Goal: Check status: Check status

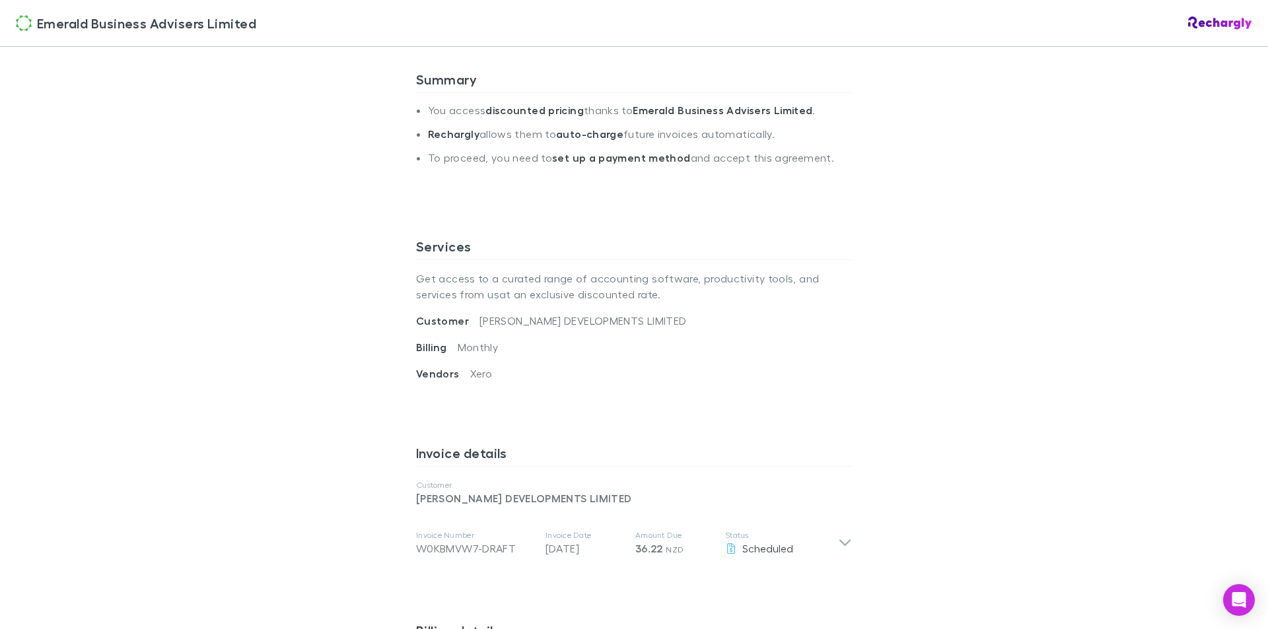
scroll to position [330, 0]
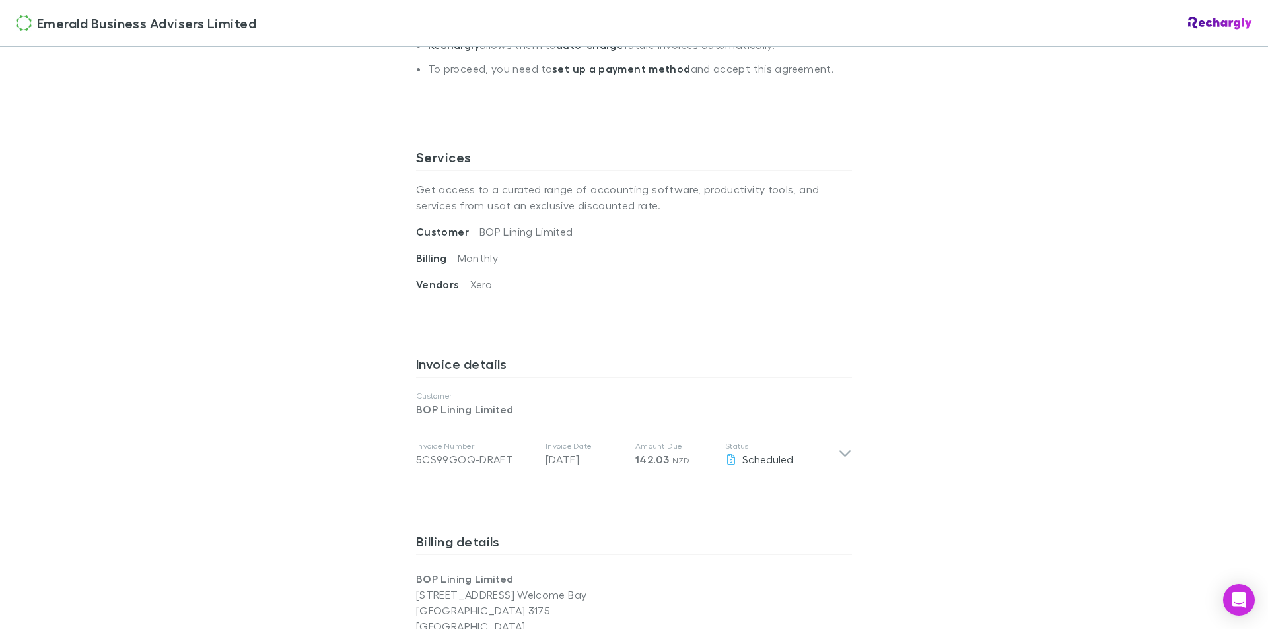
scroll to position [528, 0]
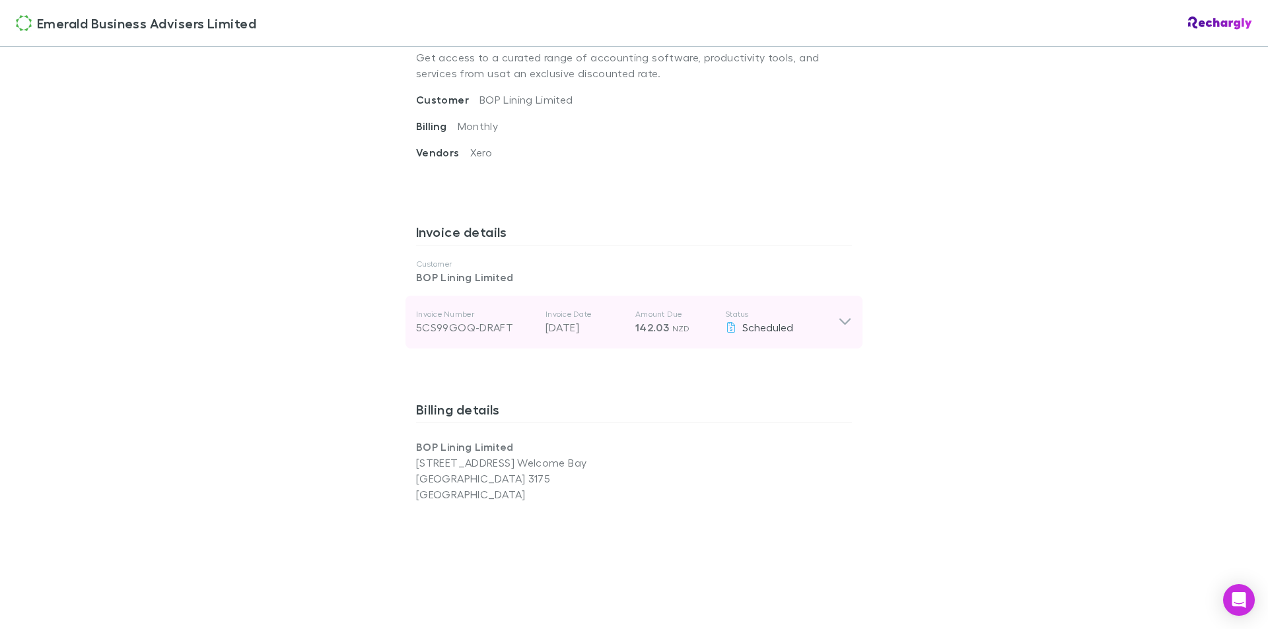
click at [852, 323] on div "Invoice Number 5CS99GOQ-DRAFT Invoice Date 09 Oct 2025 Amount Due 142.03 NZD St…" at bounding box center [634, 322] width 457 height 53
